Goal: Use online tool/utility: Utilize a website feature to perform a specific function

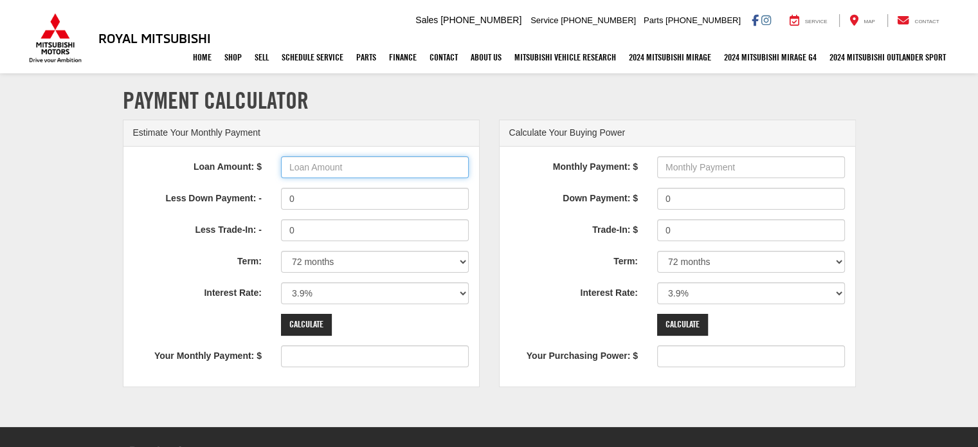
click at [363, 167] on input "Loan Amount: $" at bounding box center [375, 167] width 188 height 22
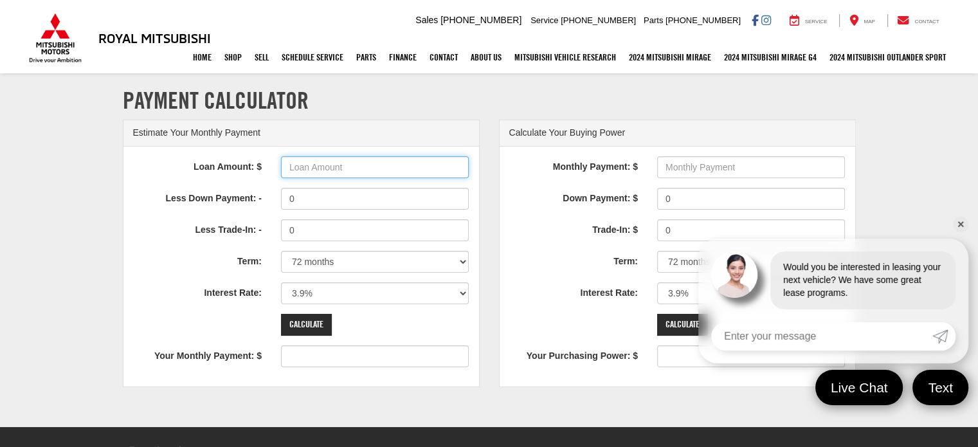
click at [352, 167] on input "Loan Amount: $" at bounding box center [375, 167] width 188 height 22
type input "23000"
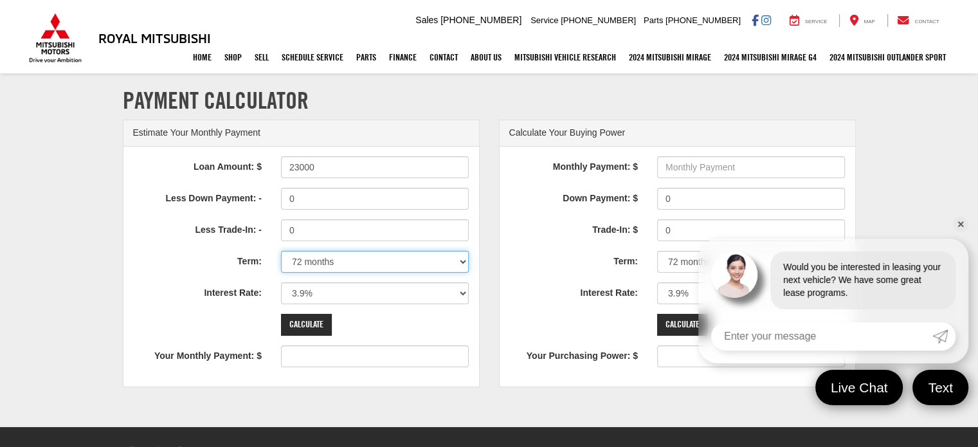
type input "359"
click at [463, 262] on select "12 months 24 months 36 months 48 months 60 months 66 months 72 months 84 months" at bounding box center [375, 262] width 188 height 22
select select "60"
click at [281, 251] on select "12 months 24 months 36 months 48 months 60 months 66 months 72 months 84 months" at bounding box center [375, 262] width 188 height 22
type input "423"
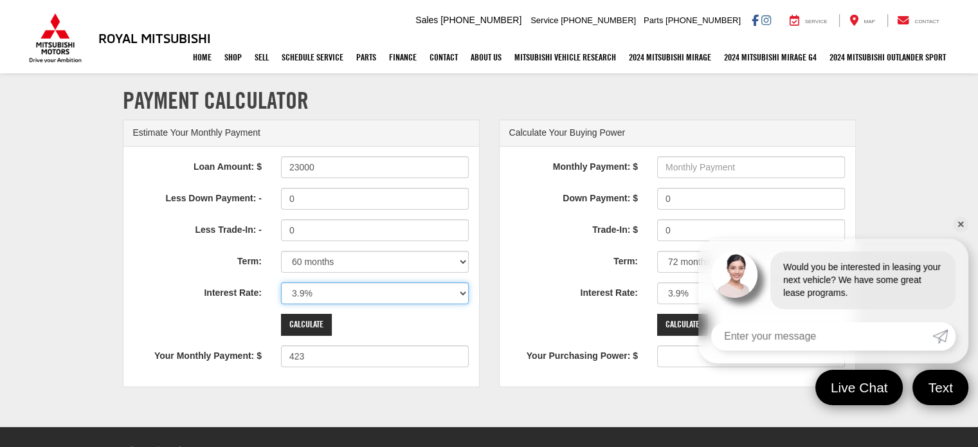
drag, startPoint x: 307, startPoint y: 296, endPoint x: 104, endPoint y: 269, distance: 204.9
click at [157, 277] on div "Loan Amount: $ 23000 Less Down Payment: - 0 Less Trade-In: - 0 Term: 12 months …" at bounding box center [301, 267] width 356 height 240
select select "5.9"
click at [281, 282] on select "0% 0.9% 1.9% 2.9% 3.9% 4.9% 5.9% 6.9% 7.9% 8.9% 9.9% 10.9% 11.9% 12.9% 13.9% 14…" at bounding box center [375, 293] width 188 height 22
type input "444"
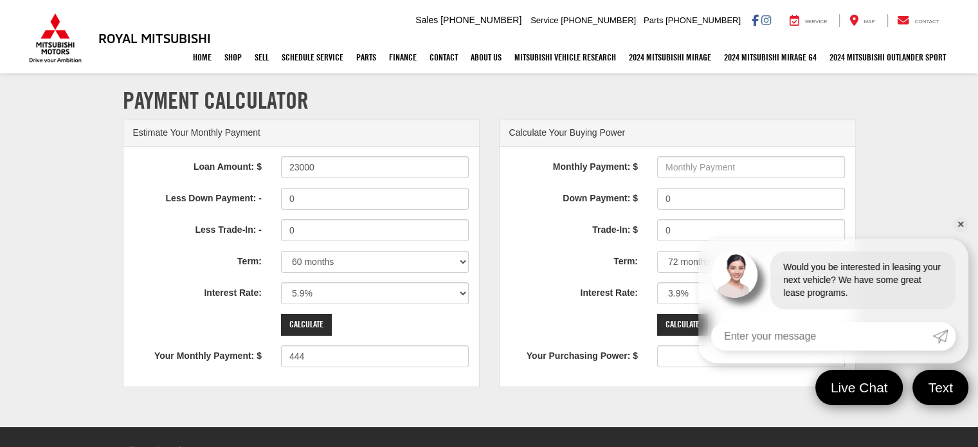
click at [372, 375] on div "Loan Amount: $ 23000 Less Down Payment: - 0 Less Trade-In: - 0 Term: 12 months …" at bounding box center [301, 267] width 356 height 240
